Goal: Task Accomplishment & Management: Manage account settings

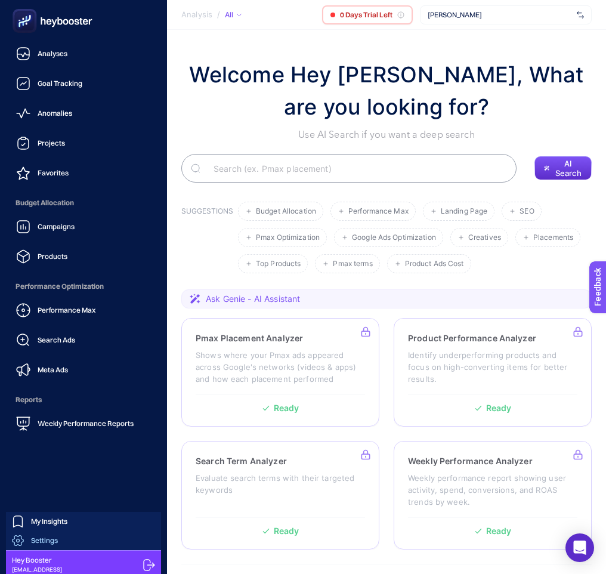
click at [48, 542] on span "Settings" at bounding box center [44, 541] width 27 height 10
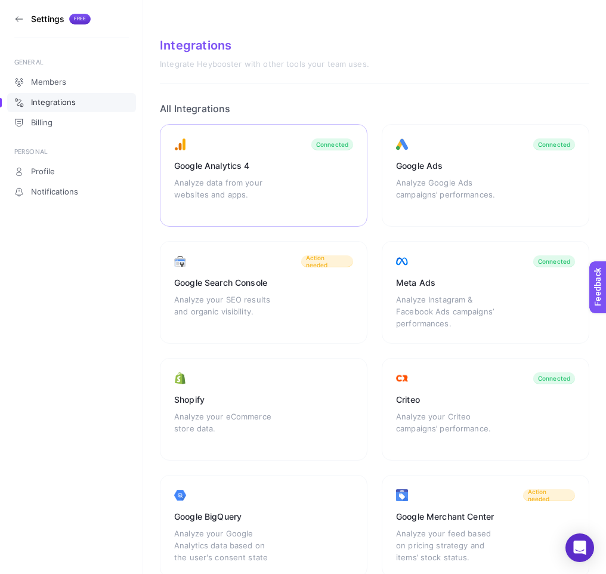
click at [316, 194] on div "Google Analytics 4 Analyze data from your websites and apps. Connected" at bounding box center [264, 175] width 208 height 103
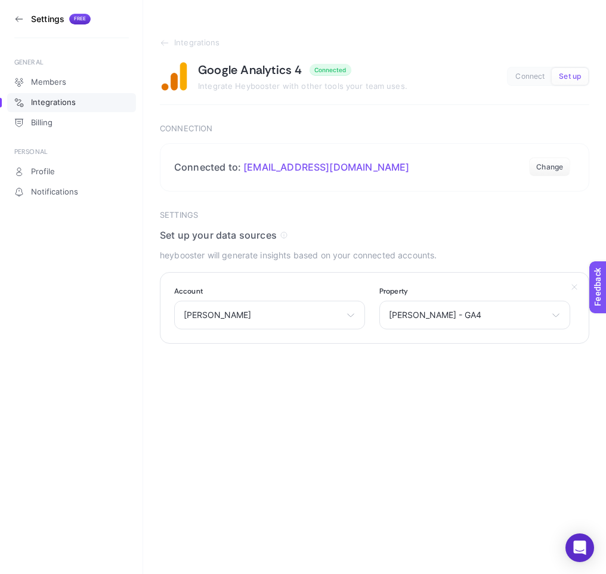
click at [241, 330] on section "Account Tommy Hilfiger LTB Jeans Koroplast www.snocmobilya.com Adore Mobilya Da…" at bounding box center [374, 308] width 429 height 72
click at [275, 319] on span "[PERSON_NAME]" at bounding box center [262, 315] width 157 height 10
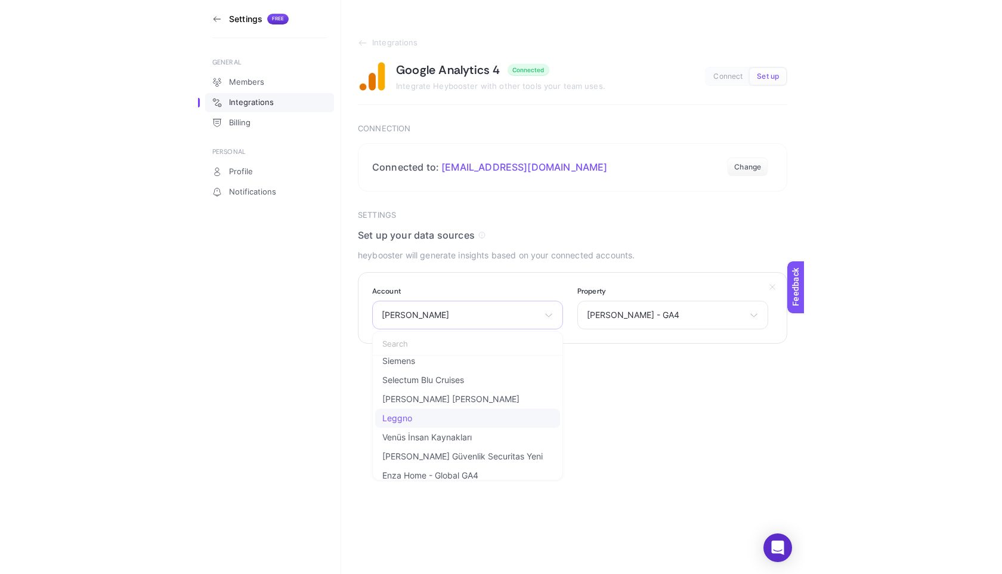
scroll to position [1751, 0]
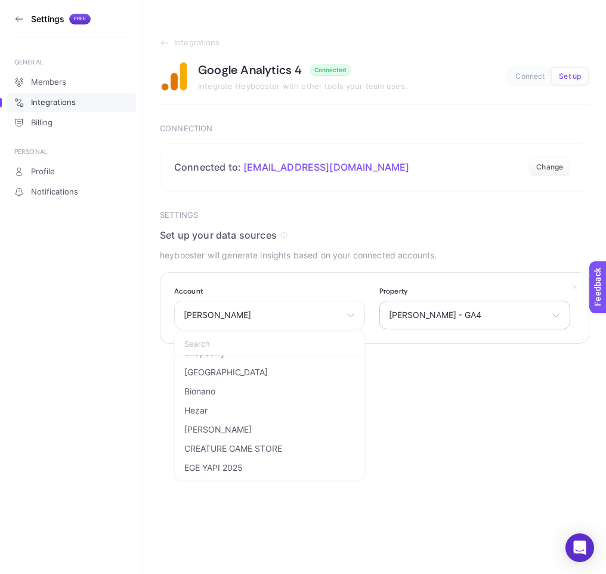
click at [512, 316] on span "[PERSON_NAME] - GA4" at bounding box center [467, 315] width 157 height 10
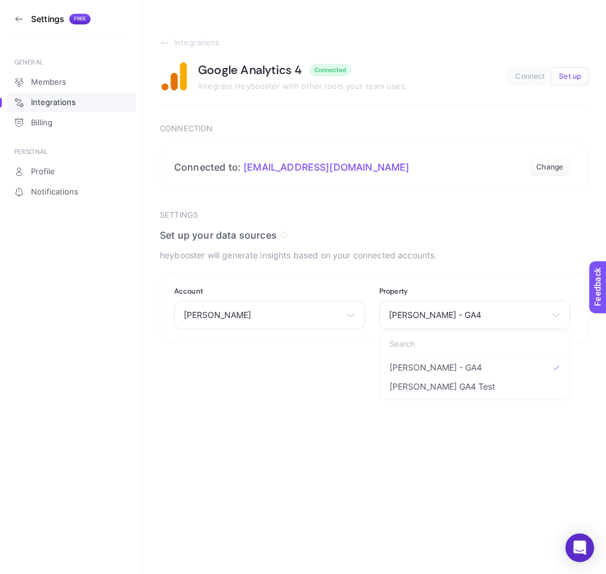
click at [290, 387] on div "Settings Free GENERAL Members Integrations Billing PERSONAL Profile Notificatio…" at bounding box center [303, 287] width 606 height 574
click at [159, 35] on section "Integrations Google Analytics 4 Connected Integrate Heybooster with other tools…" at bounding box center [374, 172] width 463 height 344
click at [172, 41] on link "Integrations" at bounding box center [374, 43] width 429 height 10
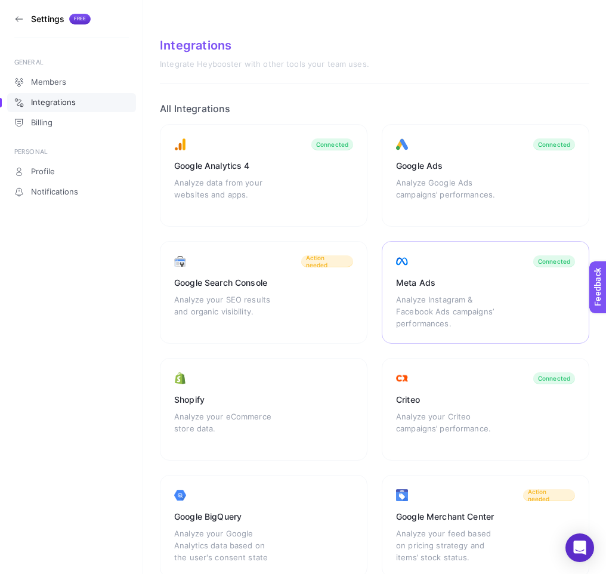
click at [465, 320] on div "Analyze Instagram & Facebook Ads campaigns’ performances." at bounding box center [448, 311] width 105 height 36
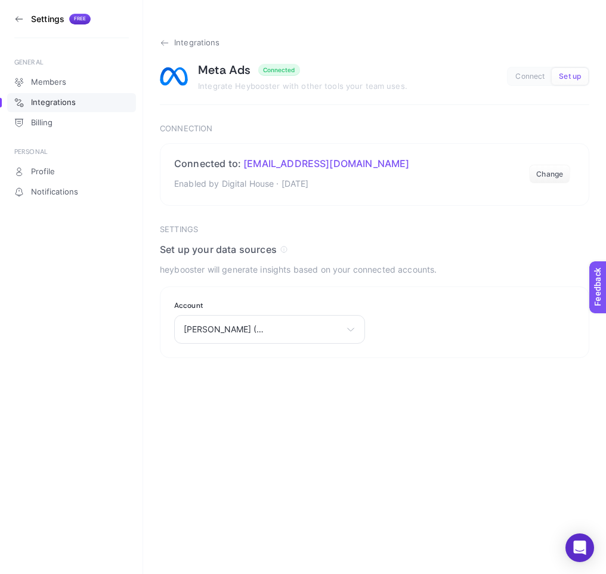
click at [170, 47] on link "Integrations" at bounding box center [374, 43] width 429 height 10
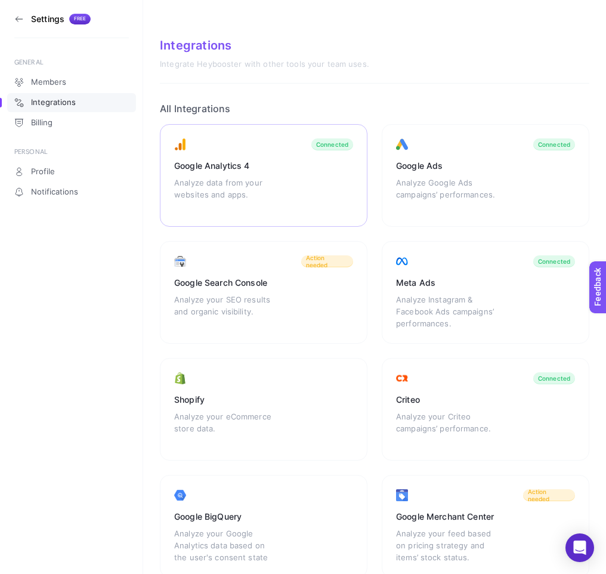
click at [242, 134] on div "Google Analytics 4 Analyze data from your websites and apps. Connected" at bounding box center [264, 175] width 208 height 103
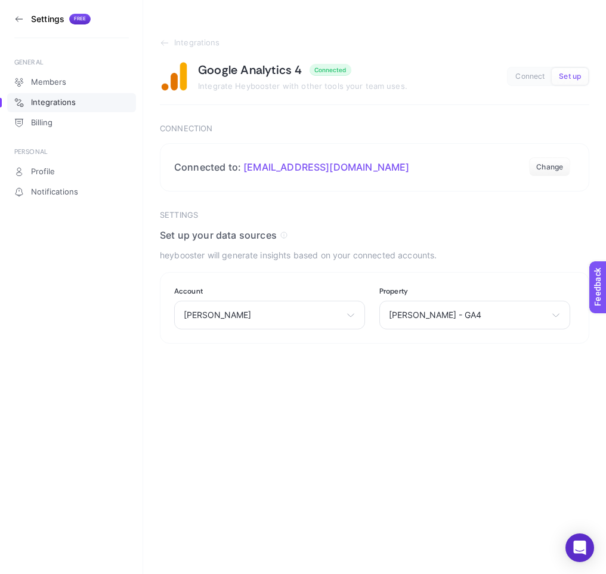
click at [184, 48] on section "Integrations Google Analytics 4 Connected Integrate Heybooster with other tools…" at bounding box center [374, 71] width 429 height 67
click at [188, 41] on span "Integrations" at bounding box center [197, 43] width 46 height 10
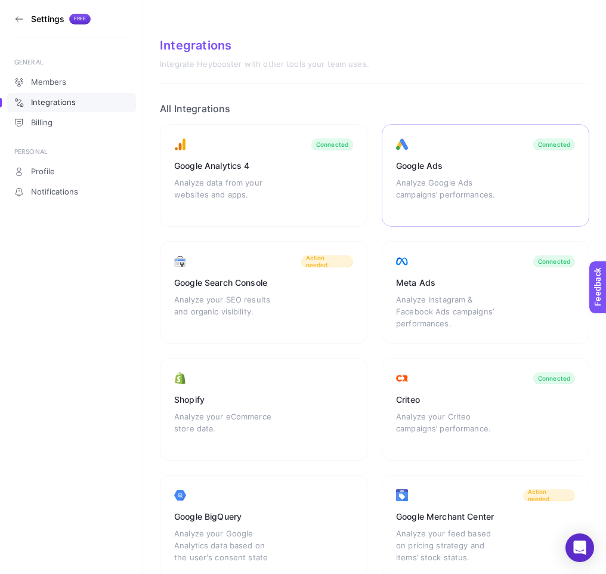
click at [466, 159] on div "Google Ads Analyze Google Ads campaigns’ performances. Connected" at bounding box center [486, 175] width 208 height 103
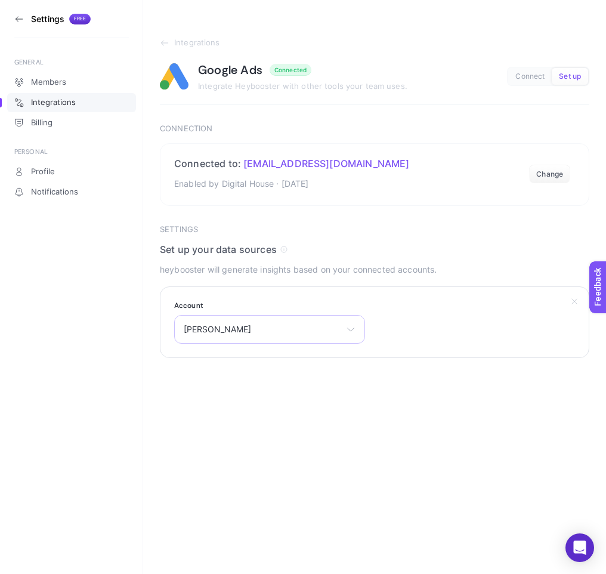
click at [346, 334] on icon at bounding box center [351, 329] width 10 height 10
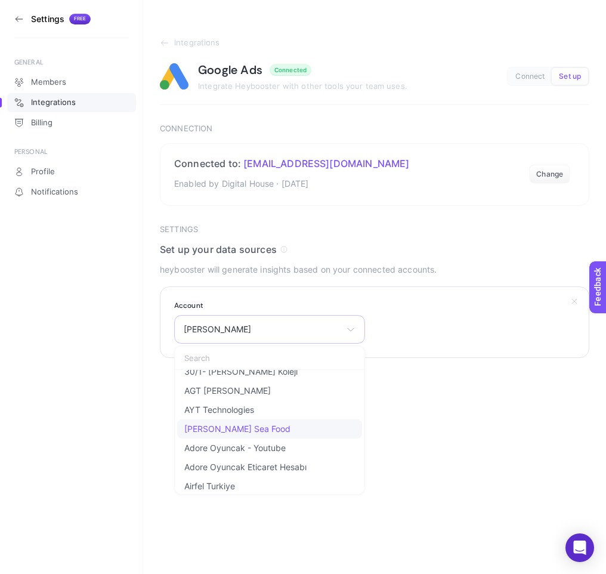
scroll to position [528, 0]
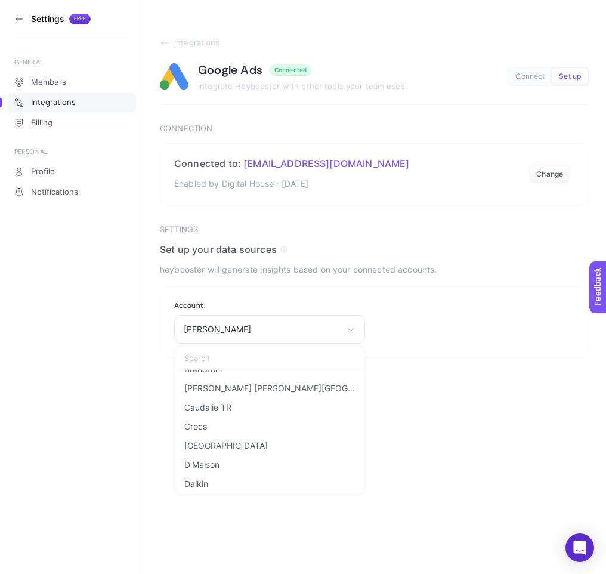
click at [437, 358] on html "Settings Free GENERAL Members Integrations Billing PERSONAL Profile Notificatio…" at bounding box center [303, 179] width 606 height 358
